Goal: Task Accomplishment & Management: Complete application form

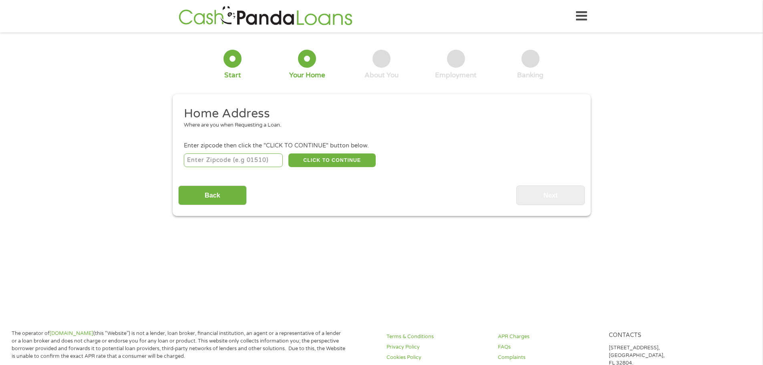
click at [219, 157] on input "number" at bounding box center [233, 160] width 99 height 14
type input "33127"
select select "[US_STATE]"
click at [317, 160] on button "CLICK TO CONTINUE" at bounding box center [331, 160] width 87 height 14
type input "33127"
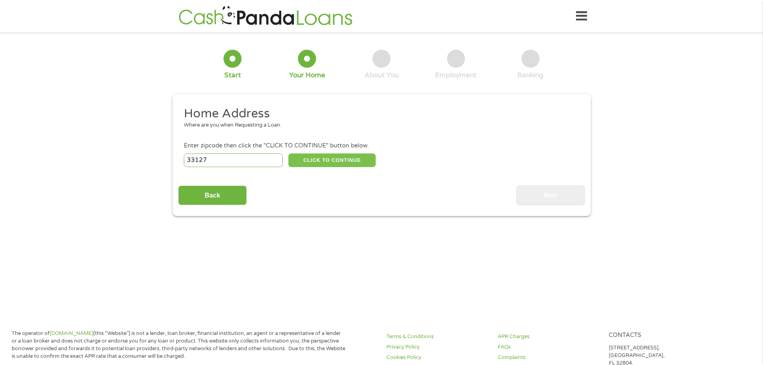
type input "[GEOGRAPHIC_DATA]"
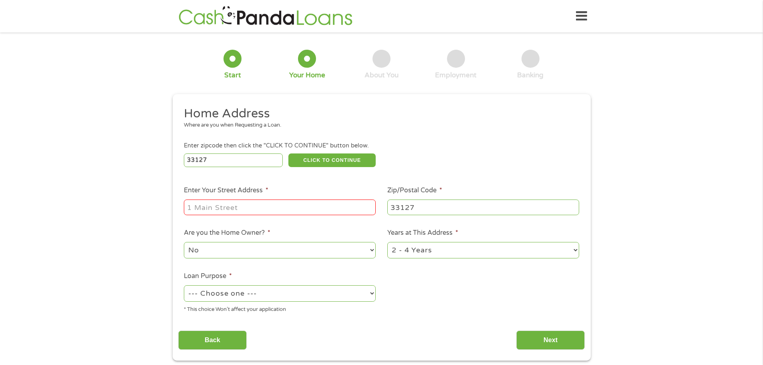
click at [210, 208] on input "Enter Your Street Address *" at bounding box center [280, 207] width 192 height 15
type input "[STREET_ADDRESS]"
click at [203, 295] on select "--- Choose one --- Pay Bills Debt Consolidation Home Improvement Major Purchase…" at bounding box center [280, 293] width 192 height 16
select select "medicalexpenses"
click at [184, 285] on select "--- Choose one --- Pay Bills Debt Consolidation Home Improvement Major Purchase…" at bounding box center [280, 293] width 192 height 16
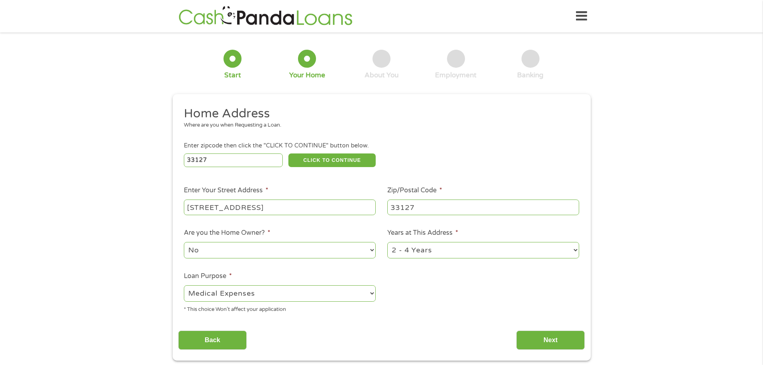
click at [437, 252] on select "1 Year or less 1 - 2 Years 2 - 4 Years Over 4 Years" at bounding box center [483, 250] width 192 height 16
select select "60months"
click at [387, 242] on select "1 Year or less 1 - 2 Years 2 - 4 Years Over 4 Years" at bounding box center [483, 250] width 192 height 16
click at [443, 315] on ul "Home Address Where are you when Requesting a Loan. Enter zipcode then click the…" at bounding box center [381, 213] width 407 height 214
click at [545, 340] on input "Next" at bounding box center [550, 341] width 69 height 20
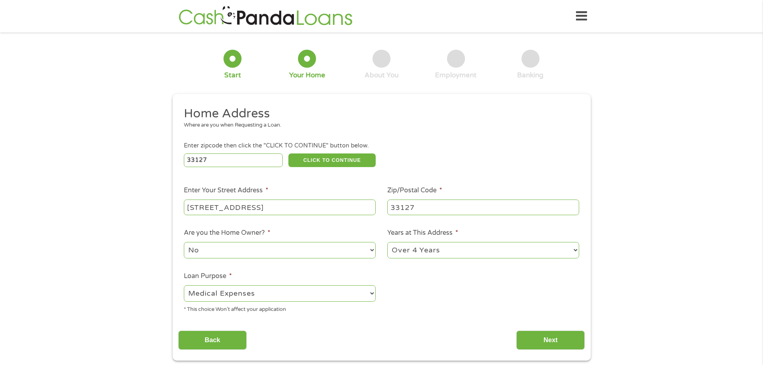
scroll to position [3, 3]
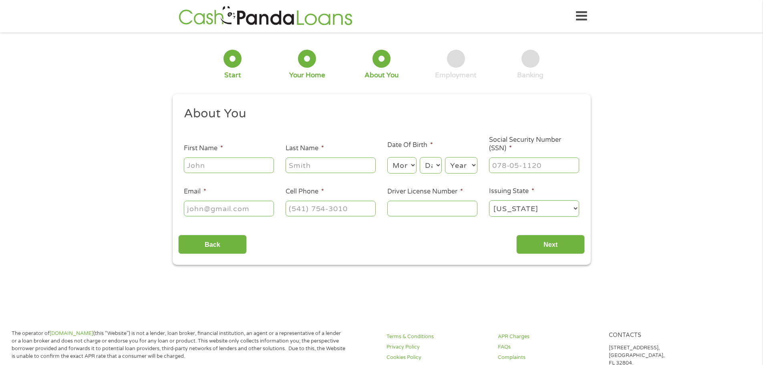
click at [205, 159] on input "First Name *" at bounding box center [229, 164] width 90 height 15
type input "Mekishia"
type input "[PERSON_NAME]"
type input "[EMAIL_ADDRESS][DOMAIN_NAME]"
type input "[PHONE_NUMBER]"
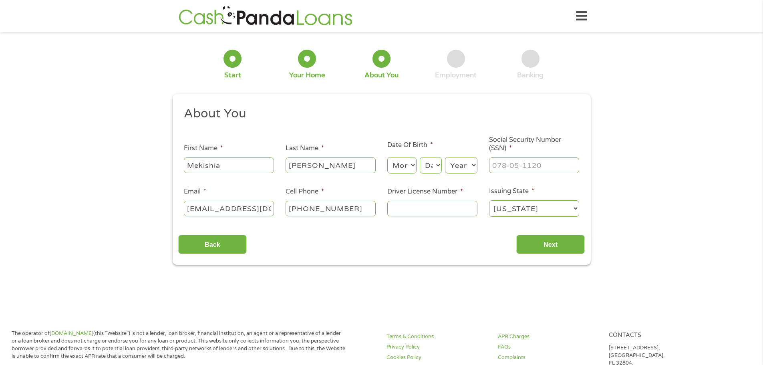
click at [398, 163] on select "Month 1 2 3 4 5 6 7 8 9 10 11 12" at bounding box center [401, 165] width 29 height 16
select select "4"
click at [387, 157] on select "Month 1 2 3 4 5 6 7 8 9 10 11 12" at bounding box center [401, 165] width 29 height 16
click at [427, 164] on select "Day 1 2 3 4 5 6 7 8 9 10 11 12 13 14 15 16 17 18 19 20 21 22 23 24 25 26 27 28 …" at bounding box center [431, 165] width 22 height 16
select select "18"
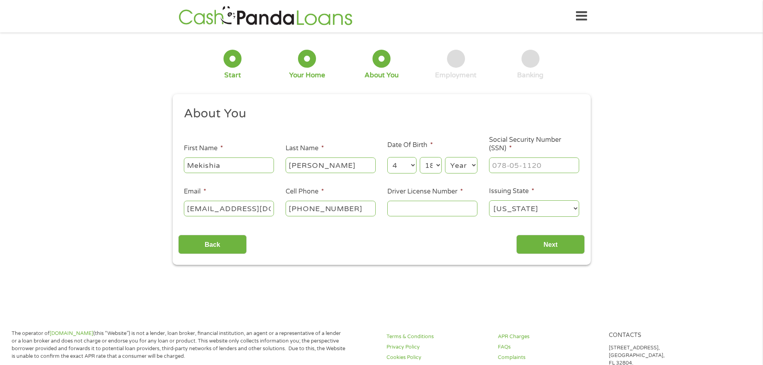
click at [420, 157] on select "Day 1 2 3 4 5 6 7 8 9 10 11 12 13 14 15 16 17 18 19 20 21 22 23 24 25 26 27 28 …" at bounding box center [431, 165] width 22 height 16
click at [464, 165] on select "Year [DATE] 2006 2005 2004 2003 2002 2001 2000 1999 1998 1997 1996 1995 1994 19…" at bounding box center [461, 165] width 32 height 16
select select "1979"
click at [445, 157] on select "Year [DATE] 2006 2005 2004 2003 2002 2001 2000 1999 1998 1997 1996 1995 1994 19…" at bounding box center [461, 165] width 32 height 16
click at [504, 165] on input "___-__-____" at bounding box center [534, 164] width 90 height 15
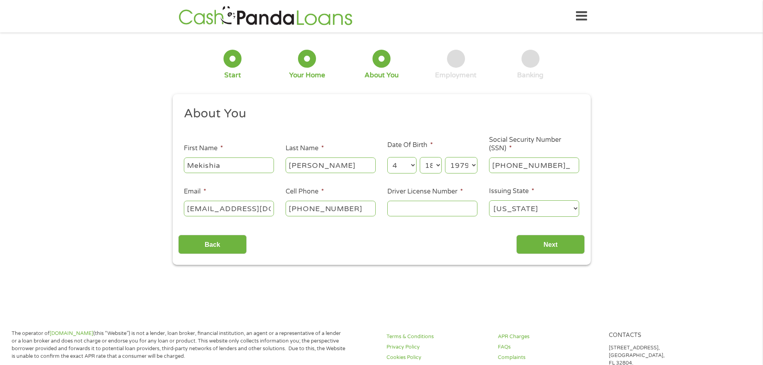
type input "593-03-7643"
click at [415, 202] on input "Driver License Number *" at bounding box center [432, 208] width 90 height 15
select select "[US_STATE]"
click at [413, 209] on input "Driver License Number *" at bounding box center [432, 208] width 90 height 15
type input "A425-553-79-6380"
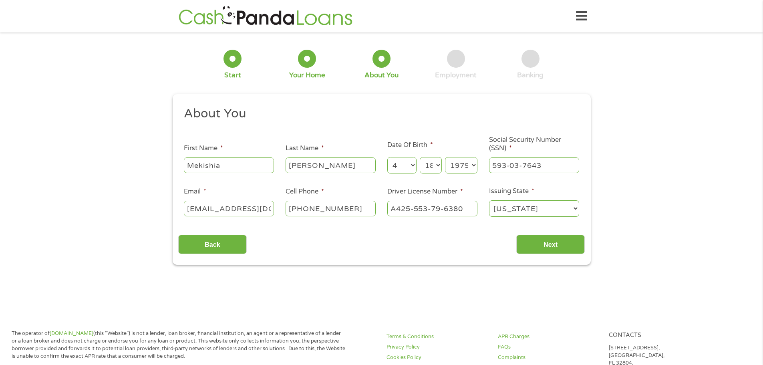
select select "[US_STATE]"
click at [550, 246] on input "Next" at bounding box center [550, 245] width 69 height 20
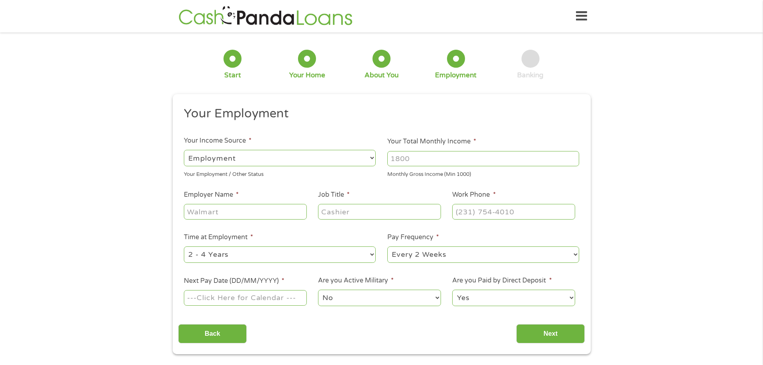
click at [422, 159] on input "Your Total Monthly Income *" at bounding box center [483, 158] width 192 height 15
type input "3800"
click at [201, 212] on input "Employer Name *" at bounding box center [245, 211] width 123 height 15
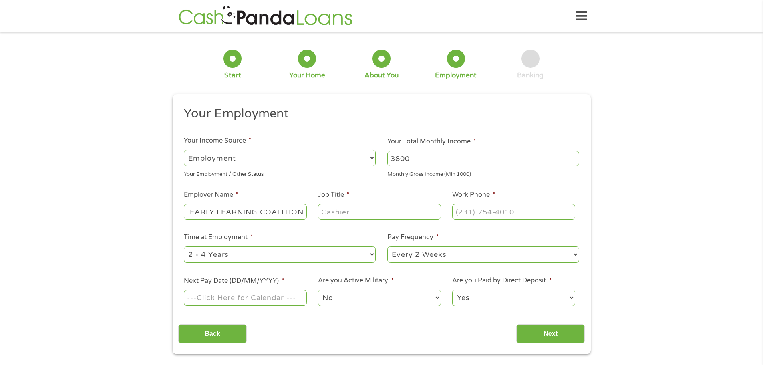
type input "THE EARLY LEARNING COALITION"
type input "PAYMENT SUPERVISOR"
type input "[PHONE_NUMBER]"
click at [213, 255] on select "--- Choose one --- 1 Year or less 1 - 2 Years 2 - 4 Years Over 4 Years" at bounding box center [280, 254] width 192 height 16
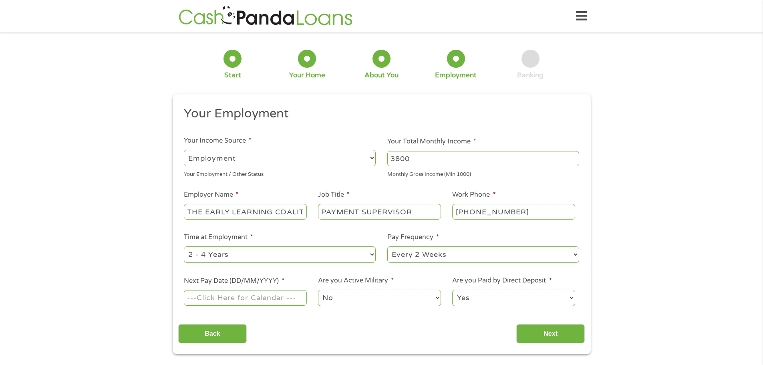
select select "60months"
click at [184, 246] on select "--- Choose one --- 1 Year or less 1 - 2 Years 2 - 4 Years Over 4 Years" at bounding box center [280, 254] width 192 height 16
click at [405, 250] on select "--- Choose one --- Every 2 Weeks Every Week Monthly Semi-Monthly" at bounding box center [483, 254] width 192 height 16
click at [192, 301] on input "Next Pay Date (DD/MM/YYYY) *" at bounding box center [245, 297] width 123 height 15
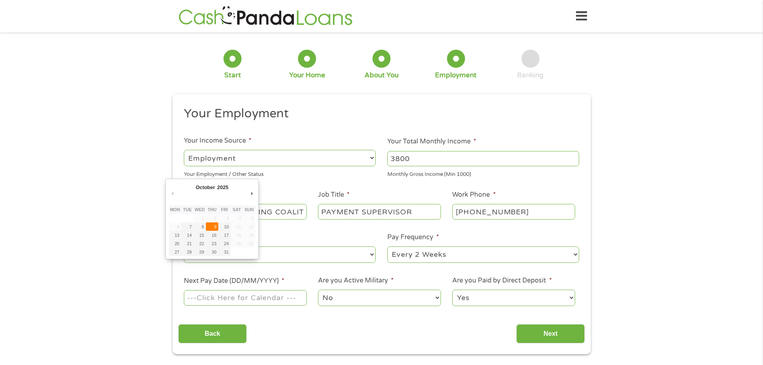
type input "[DATE]"
click at [490, 302] on select "Yes No" at bounding box center [513, 298] width 123 height 16
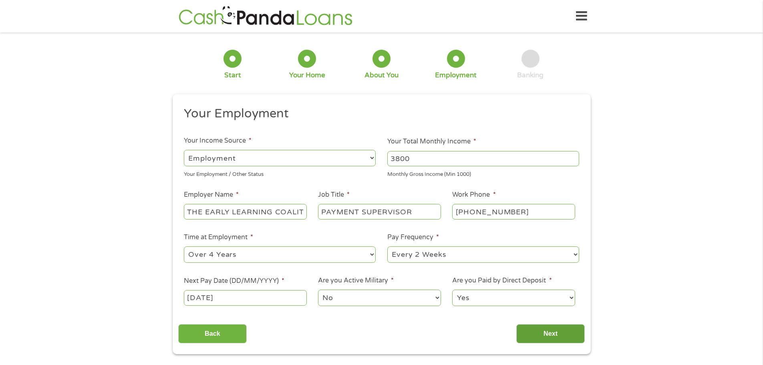
click at [548, 335] on input "Next" at bounding box center [550, 334] width 69 height 20
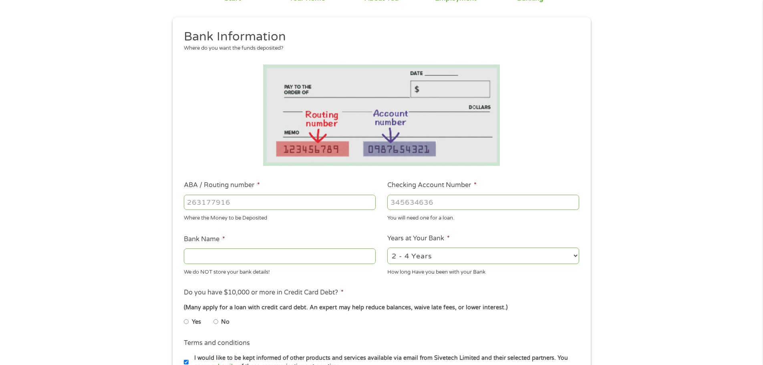
scroll to position [80, 0]
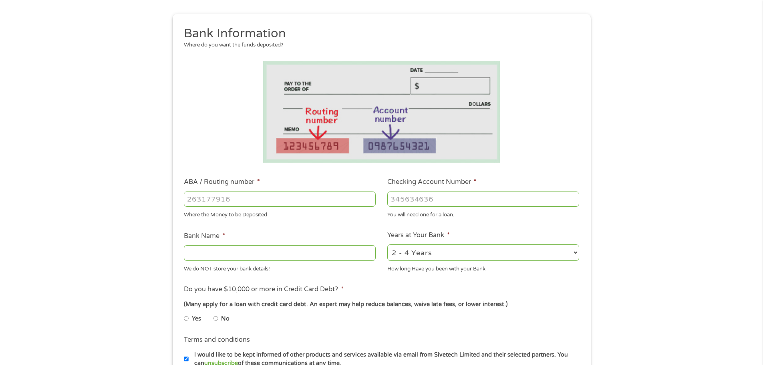
click at [197, 202] on input "ABA / Routing number *" at bounding box center [280, 199] width 192 height 15
type input "063107513"
type input "[PERSON_NAME] FARGO BANK"
type input "3330294111"
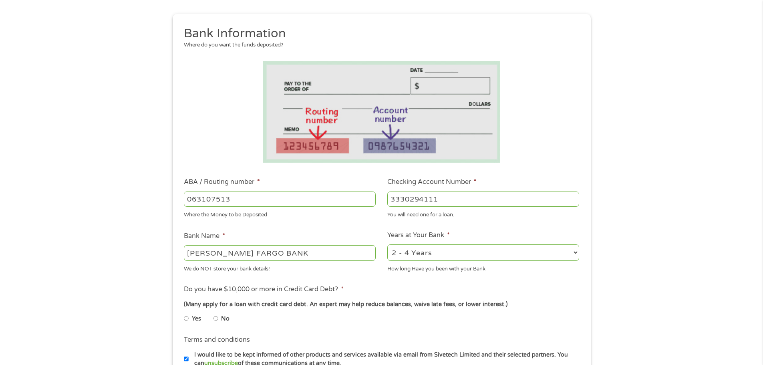
click at [395, 255] on select "2 - 4 Years 6 - 12 Months 1 - 2 Years Over 4 Years" at bounding box center [483, 252] width 192 height 16
select select "60months"
click at [387, 244] on select "2 - 4 Years 6 - 12 Months 1 - 2 Years Over 4 Years" at bounding box center [483, 252] width 192 height 16
click at [333, 296] on li "Do you have $10,000 or more in Credit Card Debt? * (Many apply for a loan with …" at bounding box center [381, 306] width 407 height 45
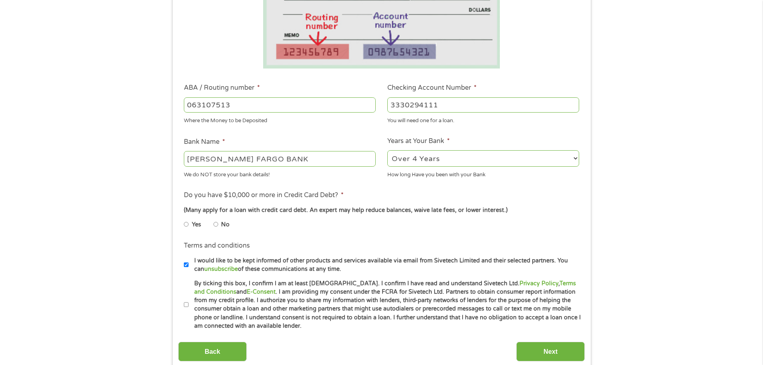
scroll to position [200, 0]
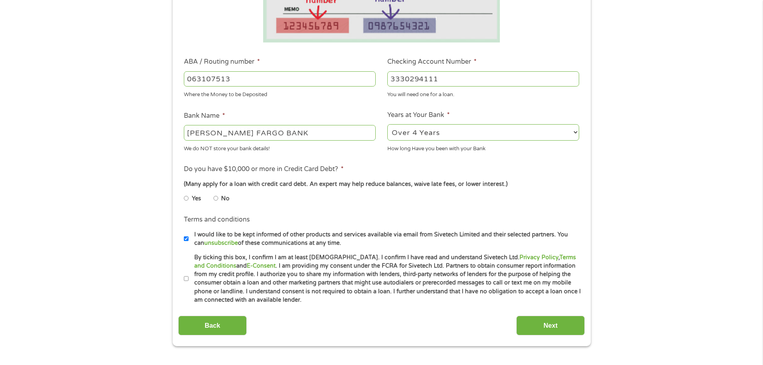
click at [216, 198] on input "No" at bounding box center [216, 198] width 5 height 13
radio input "true"
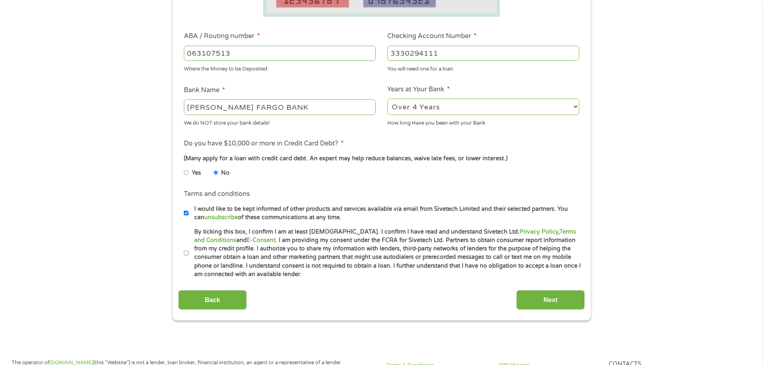
scroll to position [240, 0]
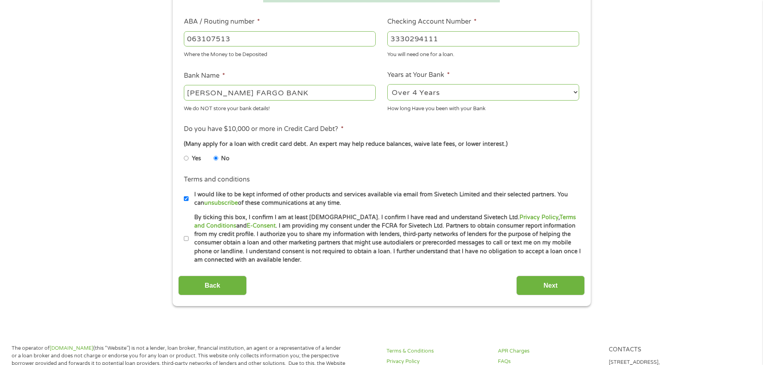
click at [186, 199] on input "I would like to be kept informed of other products and services available via e…" at bounding box center [186, 198] width 5 height 13
checkbox input "false"
click at [184, 237] on input "By ticking this box, I confirm I am at least [DEMOGRAPHIC_DATA]. I confirm I ha…" at bounding box center [186, 238] width 5 height 13
checkbox input "true"
click at [557, 284] on input "Next" at bounding box center [550, 286] width 69 height 20
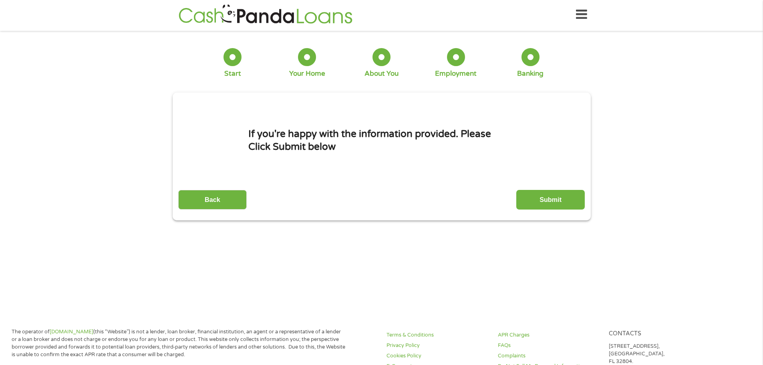
scroll to position [0, 0]
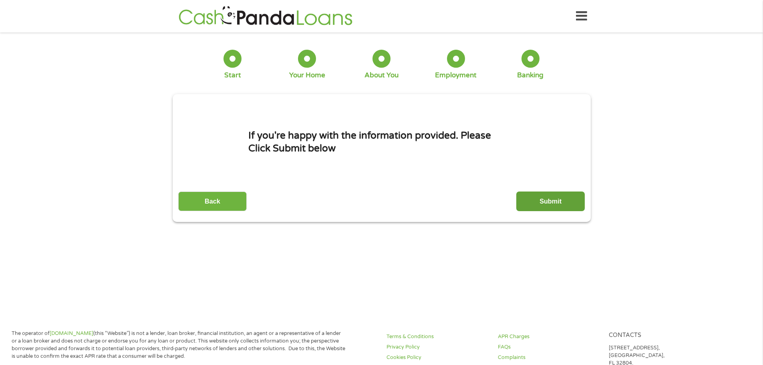
click at [559, 197] on input "Submit" at bounding box center [550, 202] width 69 height 20
